Goal: Find specific page/section: Find specific page/section

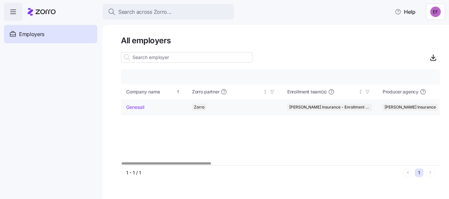
click at [141, 108] on link "Genesail" at bounding box center [135, 107] width 18 height 7
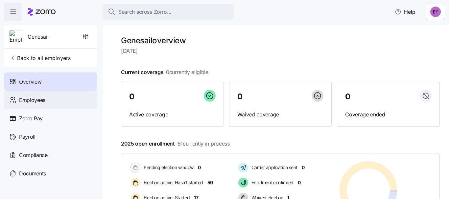
click at [34, 101] on span "Employees" at bounding box center [32, 100] width 26 height 8
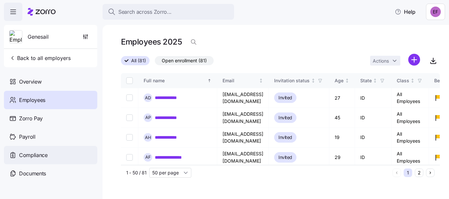
click at [33, 156] on span "Compliance" at bounding box center [33, 155] width 29 height 8
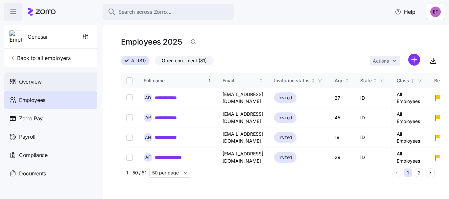
click at [35, 82] on span "Overview" at bounding box center [30, 82] width 22 height 8
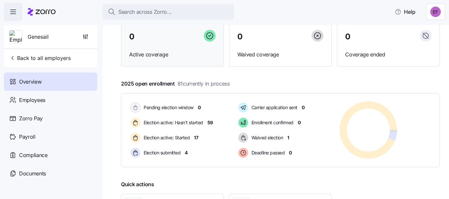
scroll to position [66, 0]
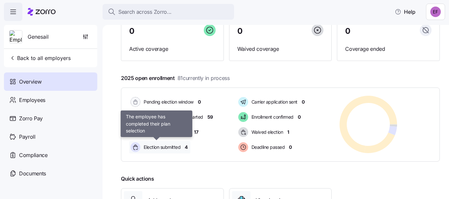
click at [160, 147] on span "Election submitted" at bounding box center [161, 147] width 39 height 7
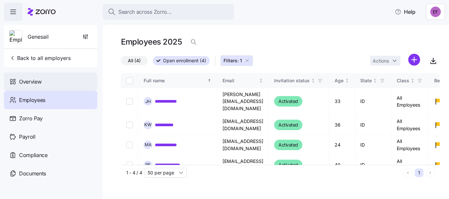
click at [29, 83] on span "Overview" at bounding box center [30, 82] width 22 height 8
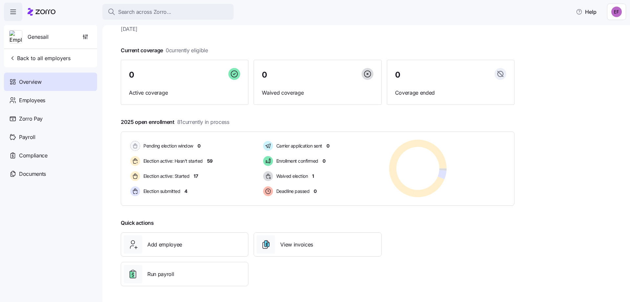
scroll to position [22, 0]
